Goal: Feedback & Contribution: Contribute content

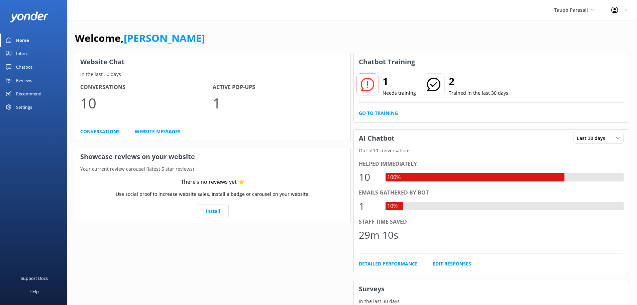
click at [23, 52] on div "Inbox" at bounding box center [22, 53] width 12 height 13
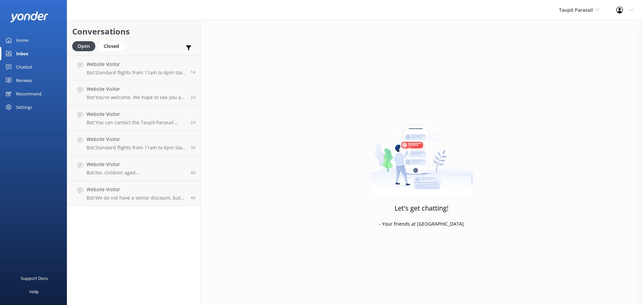
click at [23, 65] on div "Chatbot" at bounding box center [24, 66] width 16 height 13
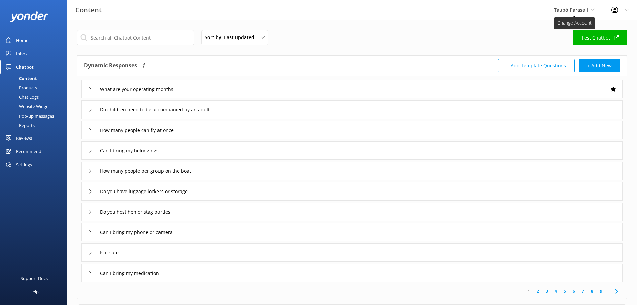
click at [566, 8] on span "Taupō Parasail" at bounding box center [571, 10] width 34 height 6
click at [561, 27] on link "[PERSON_NAME] Outdoors" at bounding box center [578, 28] width 67 height 16
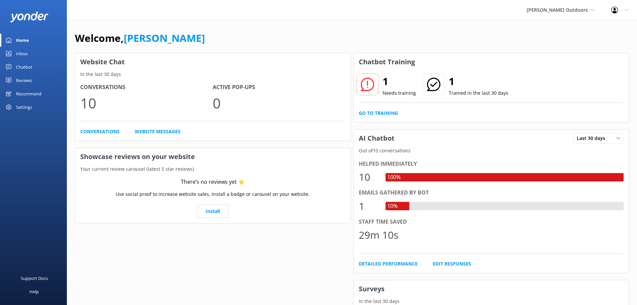
click at [23, 52] on div "Inbox" at bounding box center [22, 53] width 12 height 13
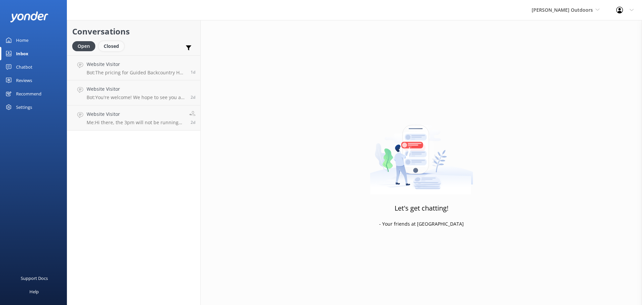
click at [109, 45] on div "Closed" at bounding box center [111, 46] width 25 height 10
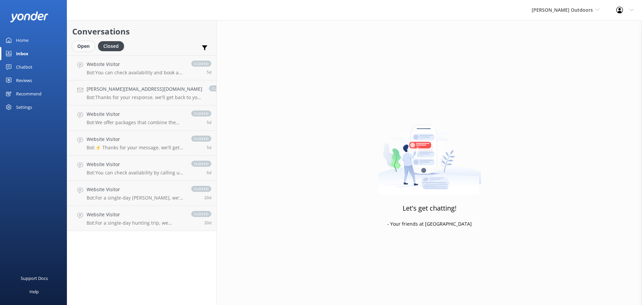
click at [82, 45] on div "Open" at bounding box center [83, 46] width 22 height 10
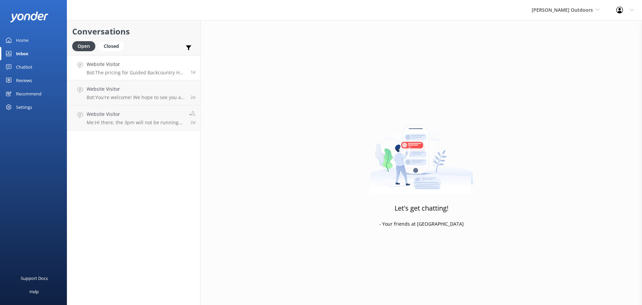
click at [144, 67] on h4 "Website Visitor" at bounding box center [136, 63] width 99 height 7
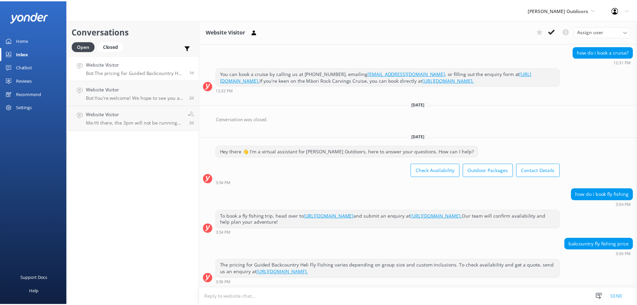
scroll to position [233, 0]
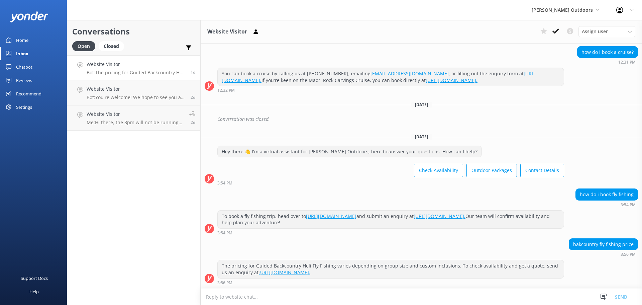
click at [28, 64] on div "Chatbot" at bounding box center [24, 66] width 16 height 13
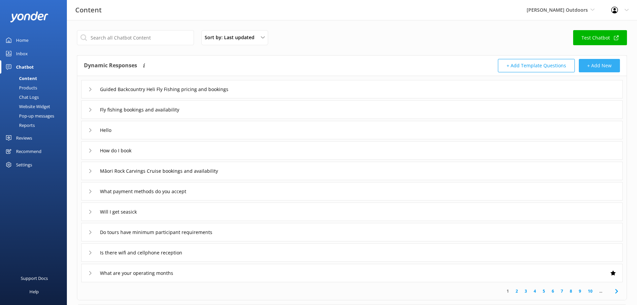
click at [598, 65] on button "+ Add New" at bounding box center [599, 65] width 41 height 13
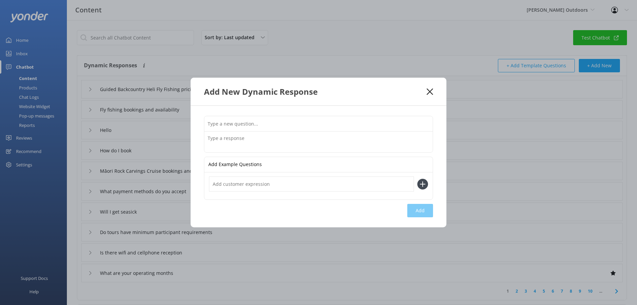
click at [271, 122] on input "text" at bounding box center [318, 123] width 228 height 15
click at [255, 122] on input "text" at bounding box center [318, 123] width 228 height 15
type input "I have a Grabone voucher , how do I book?"
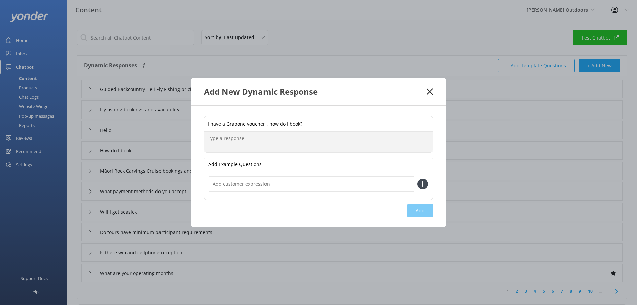
click at [227, 138] on textarea at bounding box center [318, 141] width 228 height 21
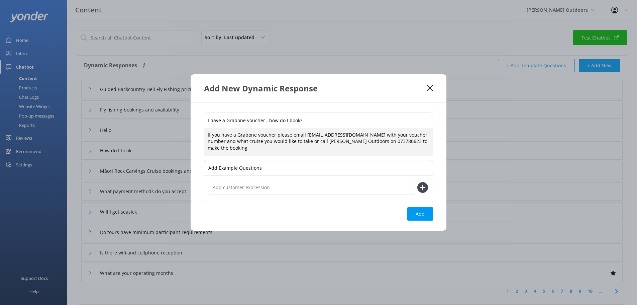
type textarea "If you have a Grabone voucher please email bookings@chrisjolly.co.nz with your …"
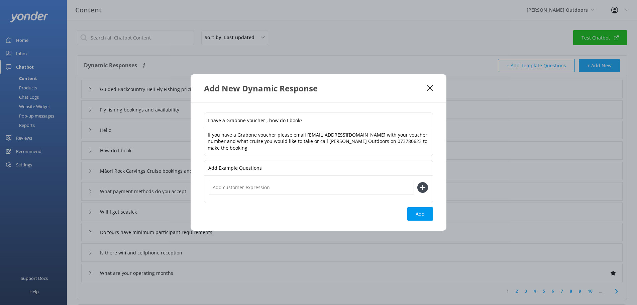
click at [420, 186] on icon at bounding box center [422, 187] width 11 height 11
click at [386, 183] on input "text" at bounding box center [311, 186] width 205 height 15
click at [419, 186] on icon at bounding box center [422, 187] width 11 height 11
click at [258, 188] on input "text" at bounding box center [311, 186] width 205 height 15
type input "how do i book a grabone voucher?"
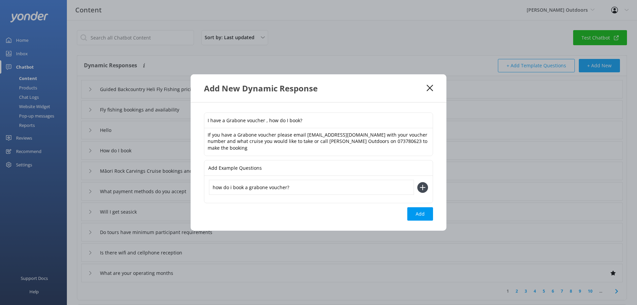
click at [423, 183] on icon at bounding box center [422, 187] width 11 height 11
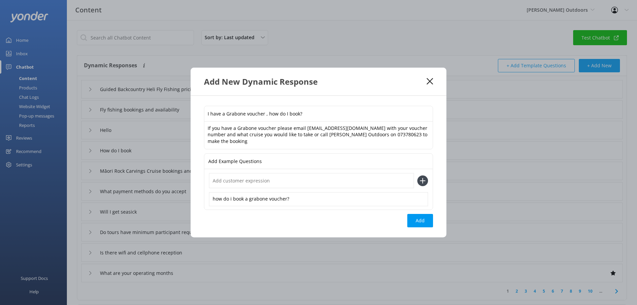
click at [236, 181] on input "text" at bounding box center [311, 180] width 205 height 15
type input "I cannot book online with my Grabone voucher?"
click at [421, 179] on icon at bounding box center [422, 180] width 11 height 11
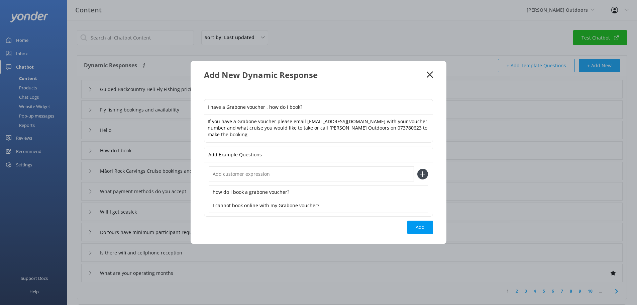
click at [283, 175] on input "text" at bounding box center [311, 173] width 205 height 15
type input "can i book online with my Grabone voucher?"
click at [418, 223] on button "Add" at bounding box center [420, 226] width 26 height 13
type input "I have a Grabone voucher , how do I book?"
type input "Guided Backcountry Heli Fly Fishing pricing and bookings"
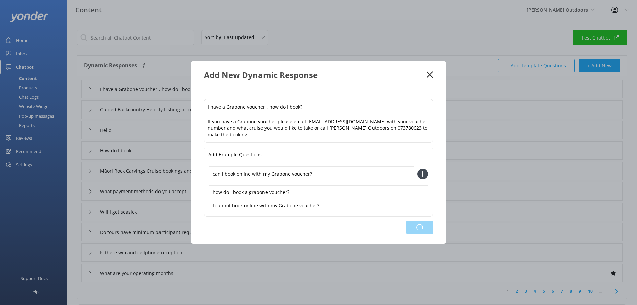
type input "Fly fishing bookings and availability"
type input "Hello"
type input "How do I book"
type input "Māori Rock Carvings Cruise bookings and availability"
type input "What payment methods do you accept"
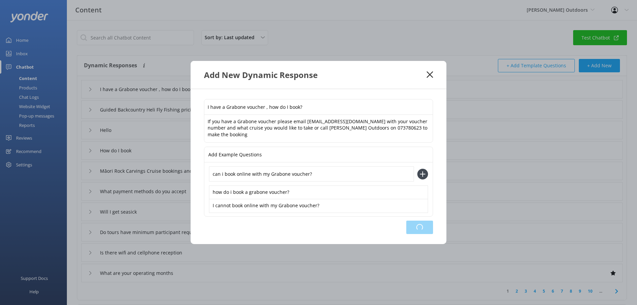
type input "Will I get seasick"
type input "Do tours have minimum participant requirements"
type input "Is there wifi and cellphone reception"
